Goal: Find specific fact: Find contact information

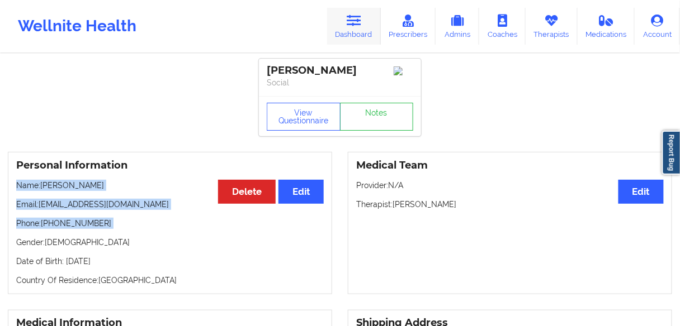
click at [360, 22] on icon at bounding box center [354, 21] width 15 height 12
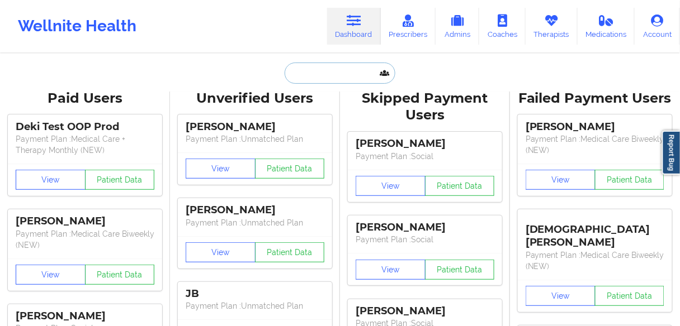
click at [344, 74] on input "text" at bounding box center [340, 73] width 111 height 21
paste input "[PERSON_NAME]"
type input "[PERSON_NAME]"
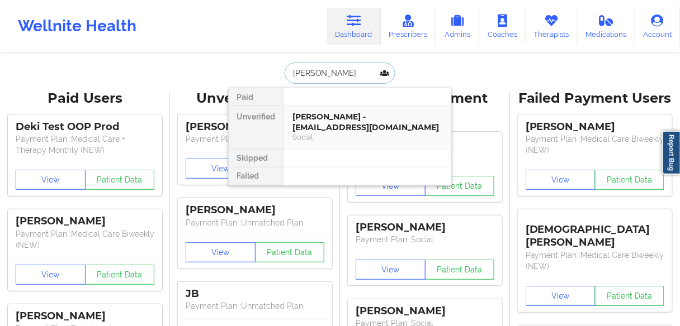
click at [312, 129] on div "[PERSON_NAME] - [EMAIL_ADDRESS][DOMAIN_NAME]" at bounding box center [367, 122] width 150 height 21
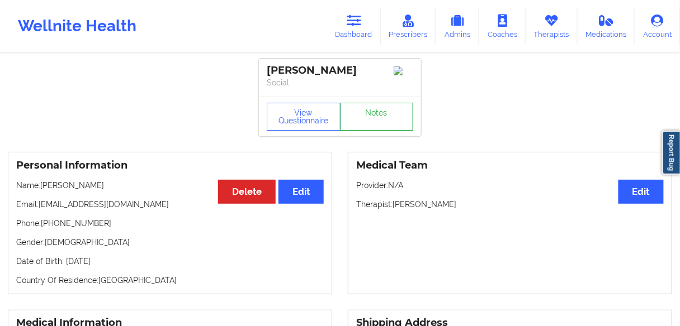
click at [373, 121] on link "Notes" at bounding box center [377, 117] width 74 height 28
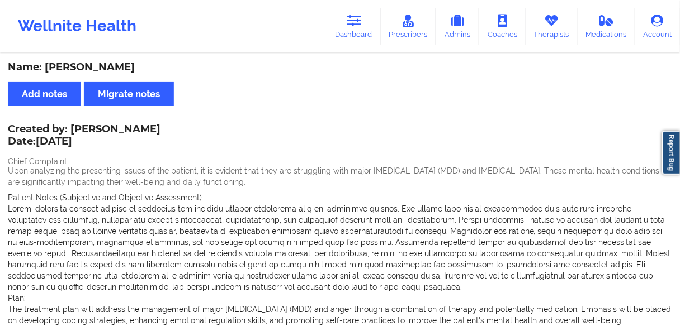
drag, startPoint x: 0, startPoint y: 220, endPoint x: 264, endPoint y: 2, distance: 342.3
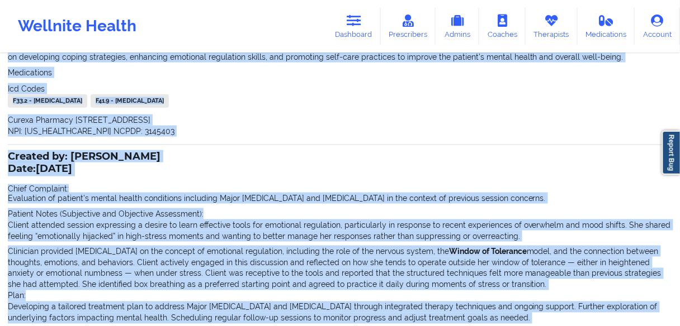
scroll to position [210, 0]
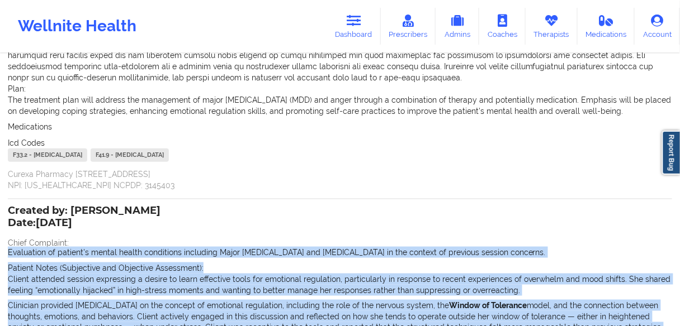
drag, startPoint x: 0, startPoint y: 199, endPoint x: 3, endPoint y: 252, distance: 52.6
click at [0, 252] on div "Name: [PERSON_NAME] Add notes Migrate notes Created by: [PERSON_NAME] Date: [DA…" at bounding box center [340, 172] width 680 height 654
copy div "Loremipsum do sitamet'c adipis elitse doeiusmodt incididun Utlab Etdolorema Ali…"
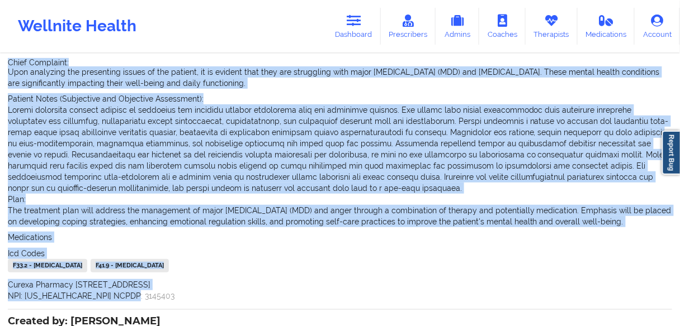
scroll to position [0, 0]
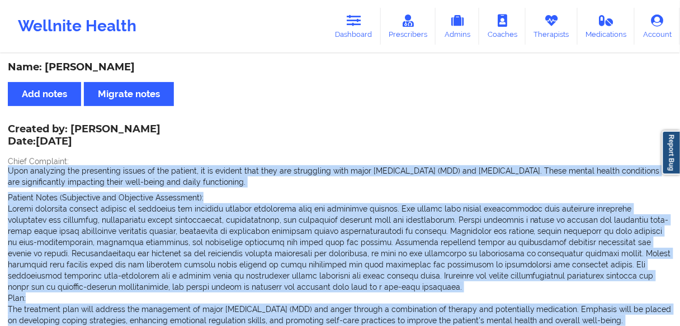
drag, startPoint x: 136, startPoint y: 238, endPoint x: 5, endPoint y: 168, distance: 148.6
copy div "Upon analyzing the presenting issues of the patient, it is evident that they ar…"
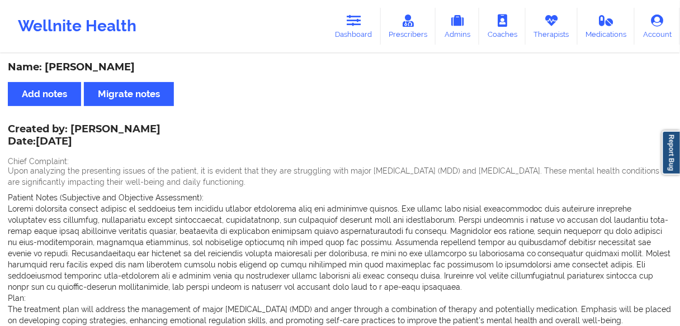
click at [155, 138] on div "Created by: [PERSON_NAME] Date: [DATE] Chief Complaint: Upon analyzing the pres…" at bounding box center [340, 263] width 664 height 275
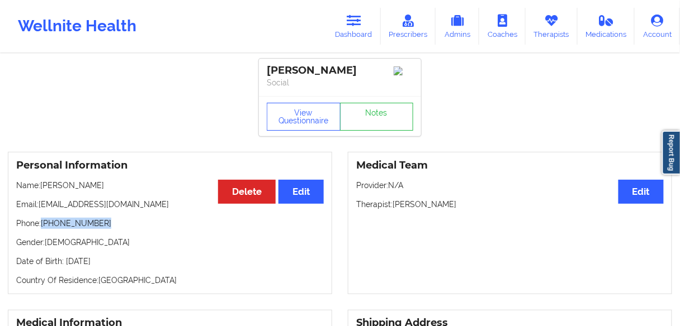
drag, startPoint x: 105, startPoint y: 228, endPoint x: 105, endPoint y: 174, distance: 54.2
click at [44, 223] on p "Phone: [PHONE_NUMBER]" at bounding box center [169, 223] width 307 height 11
copy p "212) 423-4058"
click at [358, 24] on icon at bounding box center [354, 21] width 15 height 12
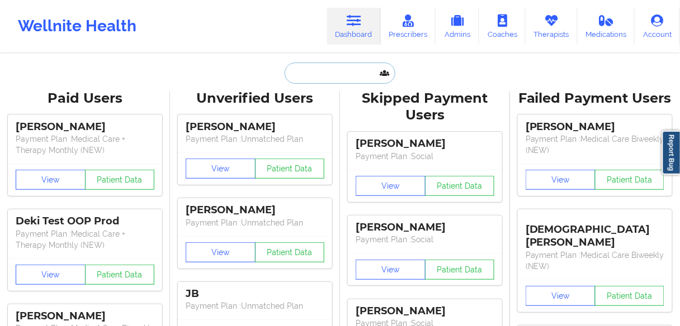
click at [310, 74] on input "text" at bounding box center [340, 73] width 111 height 21
paste input "[PERSON_NAME]"
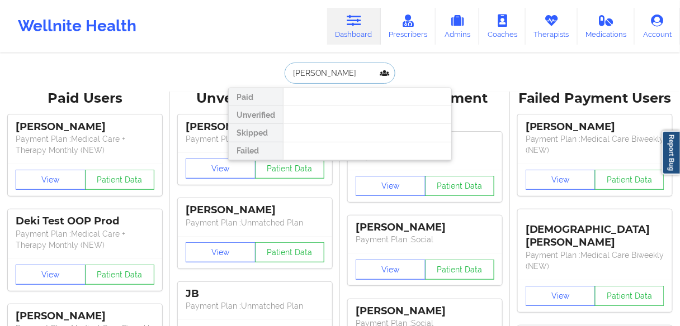
drag, startPoint x: 316, startPoint y: 72, endPoint x: 264, endPoint y: 69, distance: 52.7
click at [264, 69] on div "[PERSON_NAME] Paid Unverified Skipped Failed" at bounding box center [340, 73] width 224 height 21
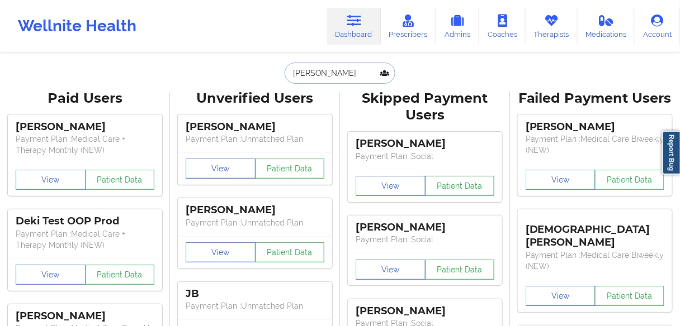
type input "Heythaler"
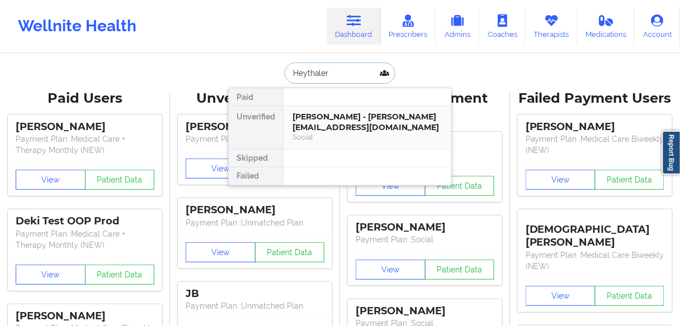
click at [323, 126] on div "[PERSON_NAME] - [PERSON_NAME][EMAIL_ADDRESS][DOMAIN_NAME]" at bounding box center [367, 122] width 150 height 21
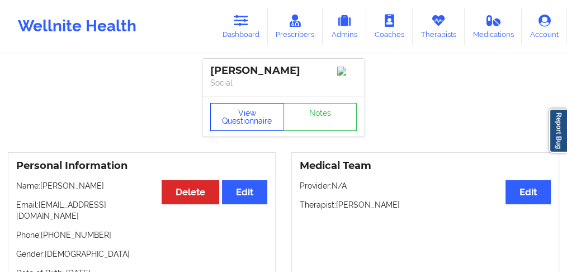
click at [260, 121] on button "View Questionnaire" at bounding box center [247, 117] width 74 height 28
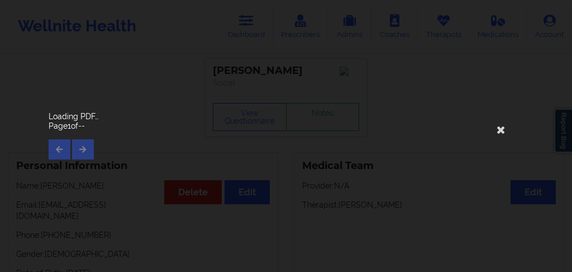
click at [83, 148] on div "Page 1 of --" at bounding box center [286, 139] width 475 height 39
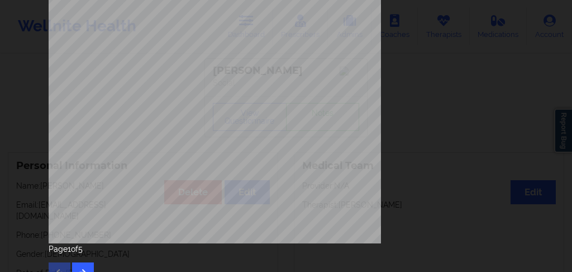
scroll to position [261, 0]
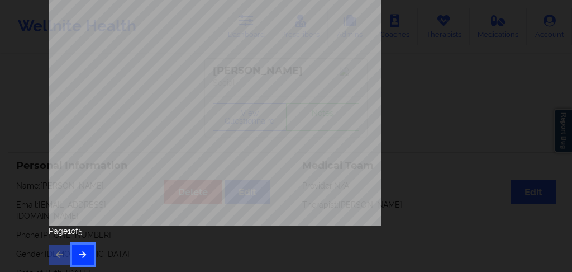
click at [78, 254] on icon "button" at bounding box center [83, 253] width 10 height 7
click at [80, 250] on icon "button" at bounding box center [83, 253] width 10 height 7
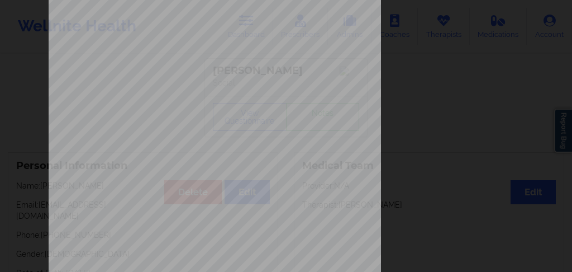
scroll to position [261, 0]
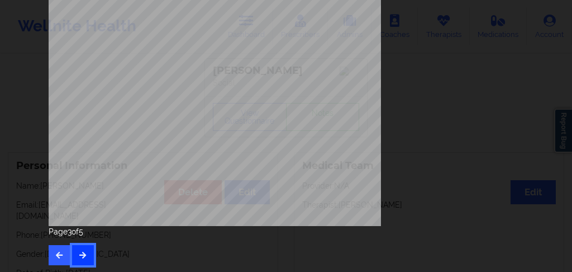
click at [80, 251] on icon "button" at bounding box center [83, 254] width 10 height 7
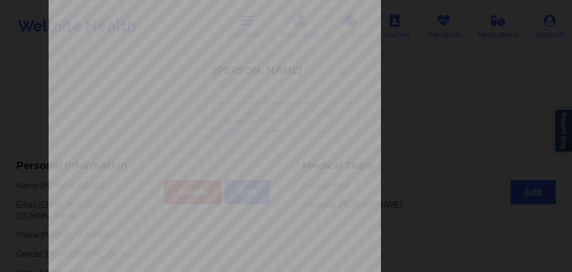
scroll to position [261, 0]
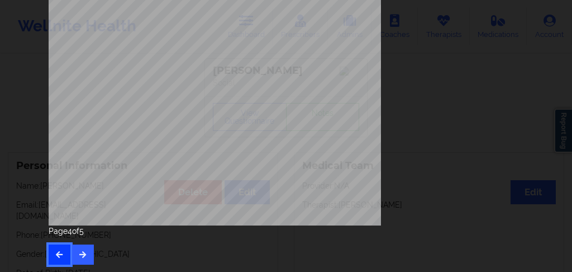
click at [59, 253] on icon "button" at bounding box center [60, 253] width 10 height 7
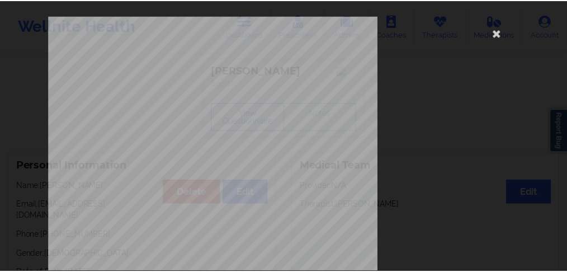
scroll to position [0, 0]
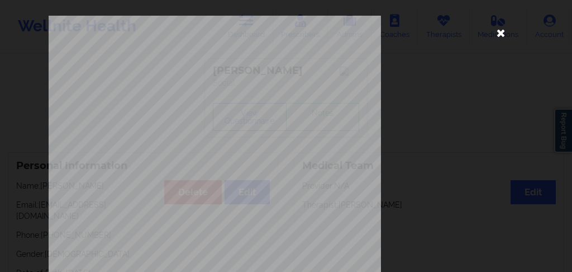
click at [499, 32] on icon at bounding box center [502, 32] width 18 height 18
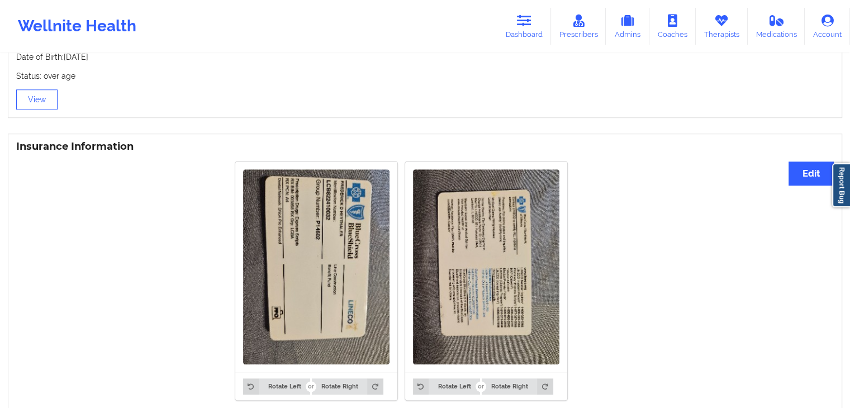
scroll to position [809, 0]
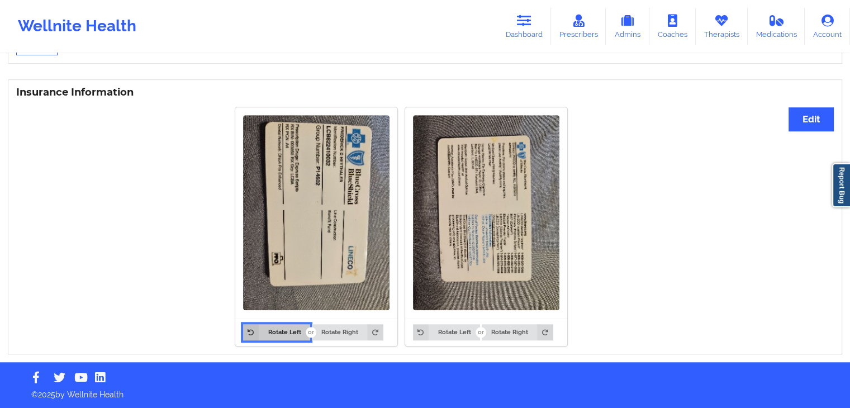
click at [288, 326] on button "Rotate Left" at bounding box center [276, 332] width 67 height 16
click at [679, 118] on button "Edit" at bounding box center [811, 119] width 45 height 24
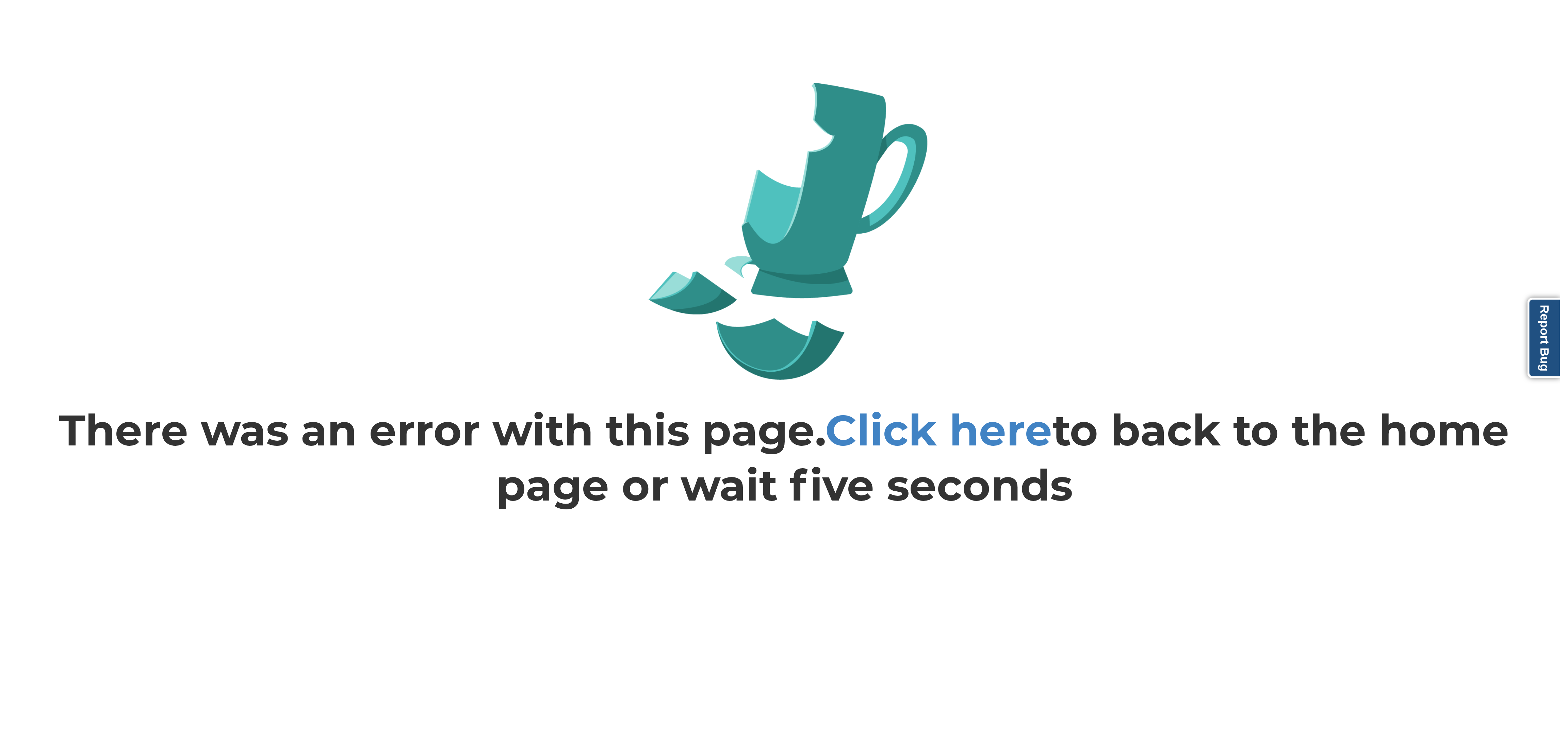
scroll to position [0, 0]
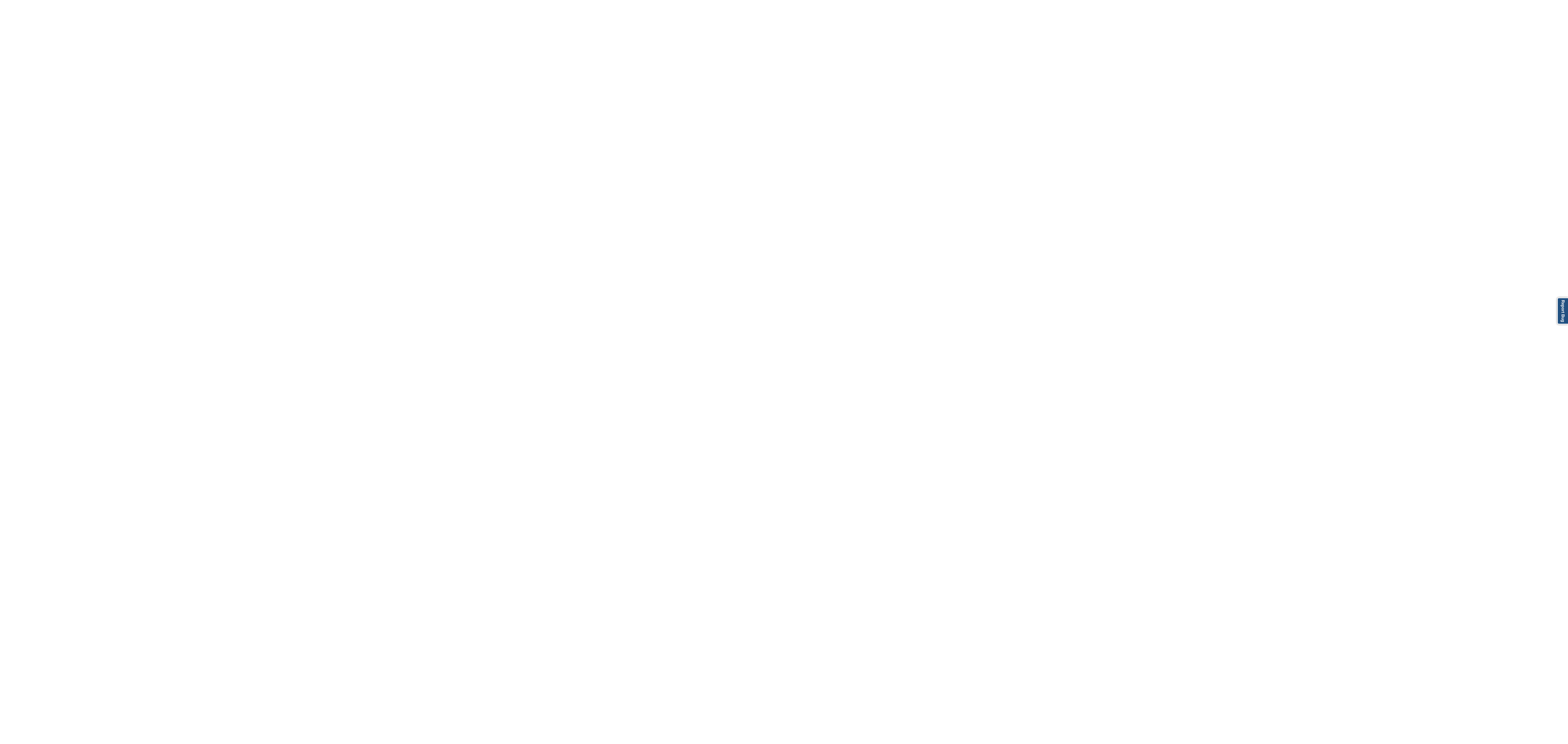
click at [413, 198] on body "Report Bug" at bounding box center [784, 372] width 1568 height 744
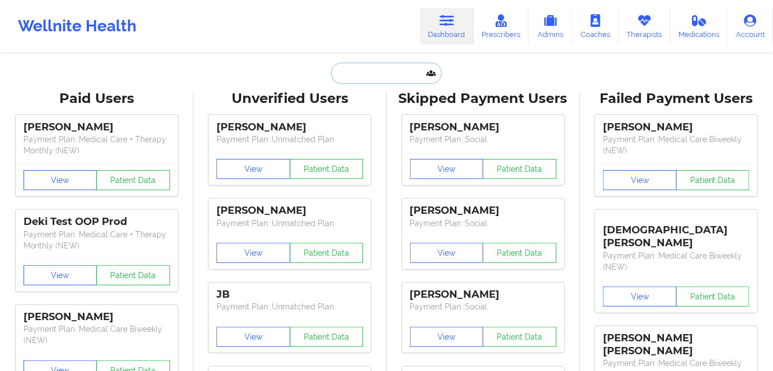
click at [378, 73] on input "text" at bounding box center [386, 73] width 111 height 21
paste input "[PERSON_NAME]"
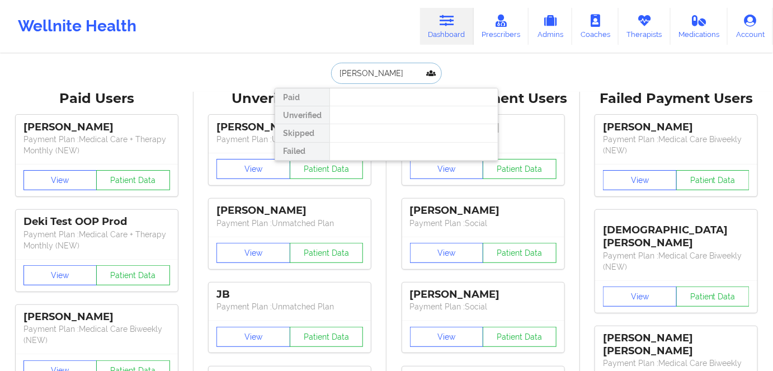
drag, startPoint x: 362, startPoint y: 73, endPoint x: 330, endPoint y: 72, distance: 31.9
click at [331, 72] on input "[PERSON_NAME]" at bounding box center [386, 73] width 111 height 21
type input "Heythaler"
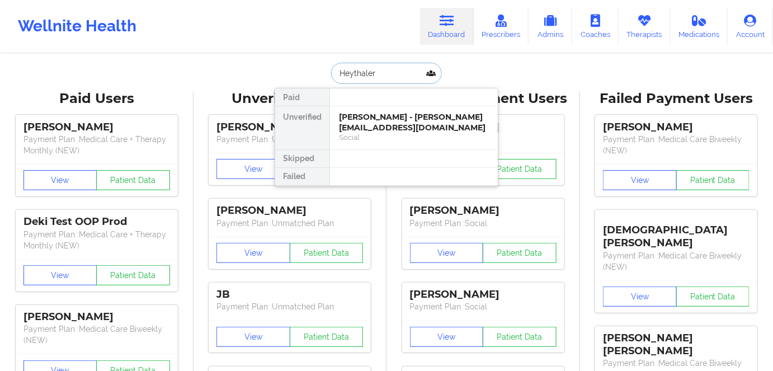
click at [353, 122] on div "[PERSON_NAME] - [PERSON_NAME][EMAIL_ADDRESS][DOMAIN_NAME]" at bounding box center [414, 122] width 150 height 21
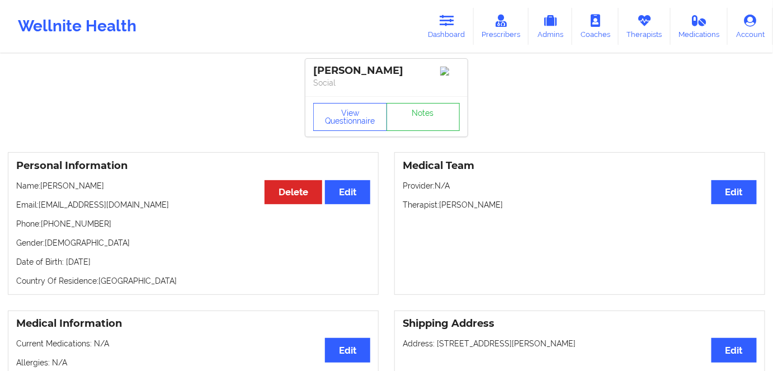
click at [120, 183] on p "Name: AmyJo L Heythaler" at bounding box center [193, 185] width 354 height 11
drag, startPoint x: 82, startPoint y: 228, endPoint x: 68, endPoint y: 228, distance: 13.4
click at [66, 228] on p "Phone: +1231-420-4692" at bounding box center [193, 223] width 354 height 11
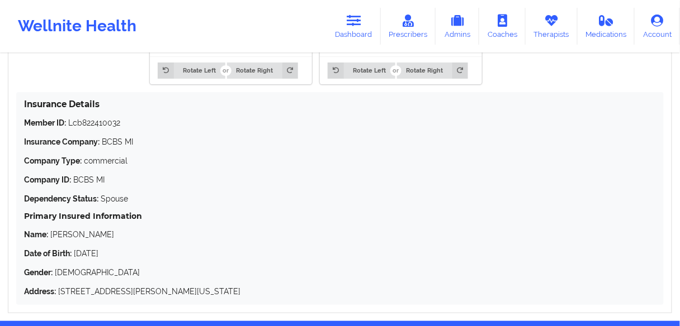
scroll to position [1073, 0]
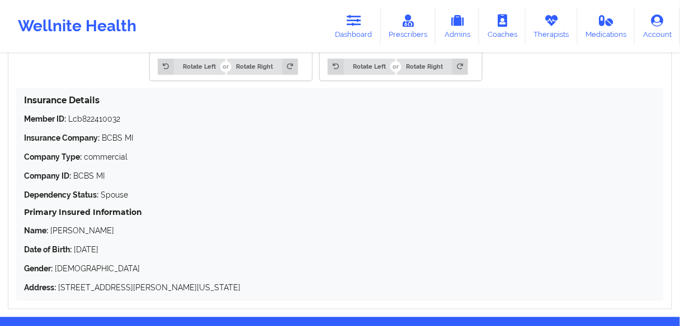
drag, startPoint x: 259, startPoint y: 294, endPoint x: 25, endPoint y: 103, distance: 302.0
click at [25, 103] on div "Insurance Details Member ID: Lcb822410032 Insurance Company: BCBS MI Company Ty…" at bounding box center [339, 194] width 647 height 213
copy div "nsurance Details Member ID: Lcb822410032 Insurance Company: BCBS MI Company Typ…"
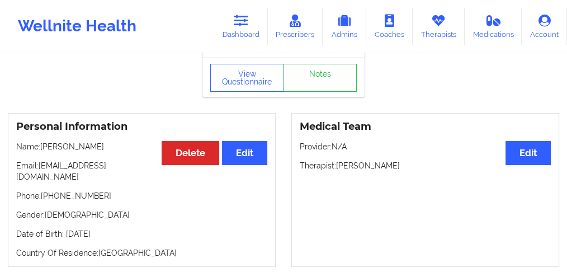
scroll to position [112, 0]
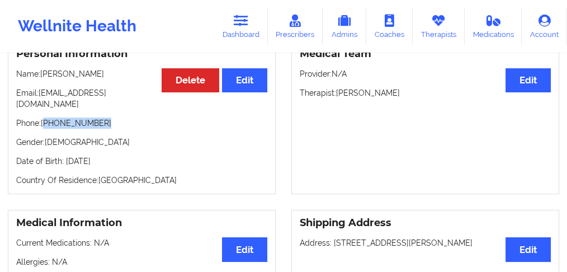
drag, startPoint x: 100, startPoint y: 115, endPoint x: 45, endPoint y: 114, distance: 54.8
click at [45, 117] on p "Phone: +1231-420-4692" at bounding box center [141, 122] width 251 height 11
copy p "1231-420-4692"
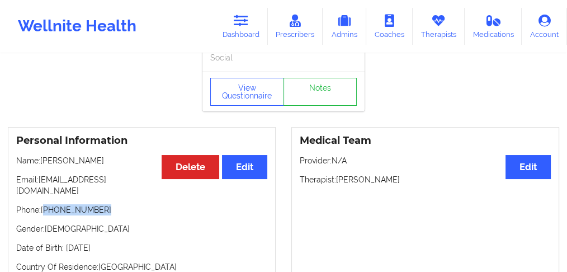
scroll to position [0, 0]
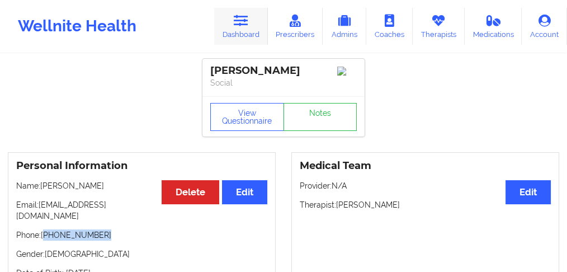
click at [239, 29] on link "Dashboard" at bounding box center [241, 26] width 54 height 37
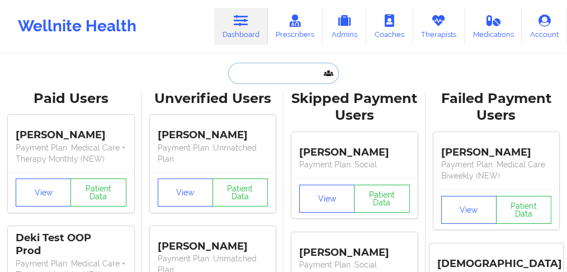
click at [252, 71] on input "text" at bounding box center [283, 73] width 111 height 21
paste input "Monica Adams"
type input "Monica Adams"
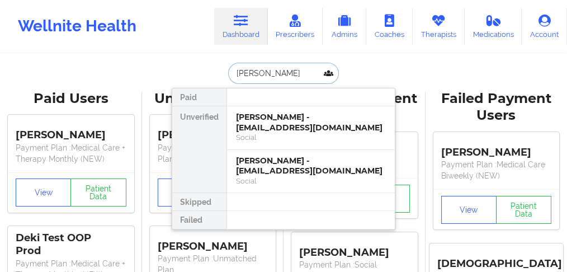
click at [274, 125] on div "Monica Adams - lovelymonicaloves@gmail.com" at bounding box center [311, 122] width 150 height 21
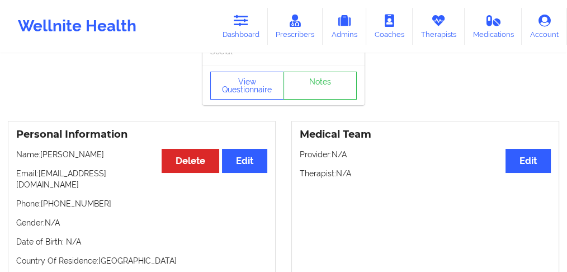
scroll to position [74, 0]
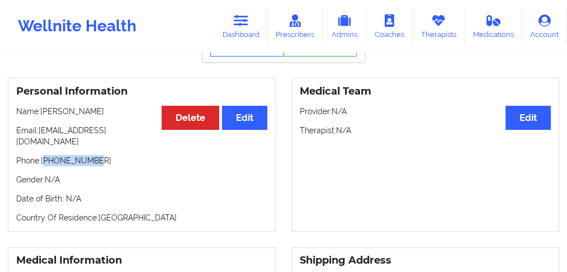
drag, startPoint x: 110, startPoint y: 157, endPoint x: 128, endPoint y: 116, distance: 44.8
click at [48, 155] on p "Phone: +18596845873" at bounding box center [141, 160] width 251 height 11
copy p "8596845873"
drag, startPoint x: 119, startPoint y: 168, endPoint x: 103, endPoint y: 158, distance: 18.8
click at [119, 174] on p "Gender: N/A" at bounding box center [141, 179] width 251 height 11
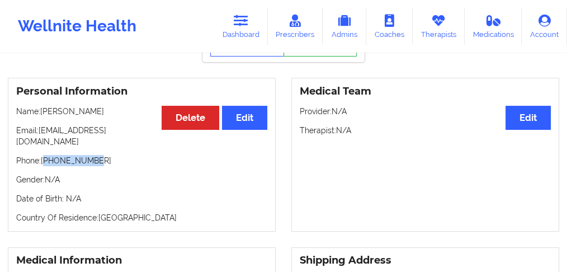
drag, startPoint x: 100, startPoint y: 148, endPoint x: 108, endPoint y: 155, distance: 11.1
click at [46, 155] on p "Phone: +18596845873" at bounding box center [141, 160] width 251 height 11
copy p "18596845873"
